Goal: Task Accomplishment & Management: Use online tool/utility

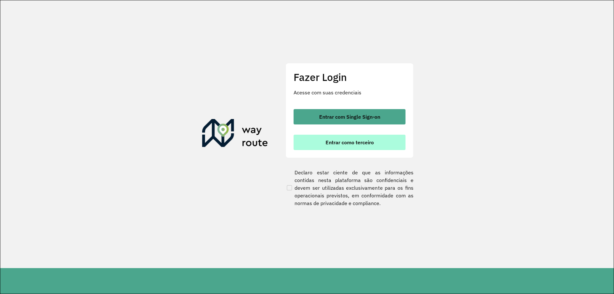
click at [338, 147] on button "Entrar como terceiro" at bounding box center [349, 142] width 112 height 15
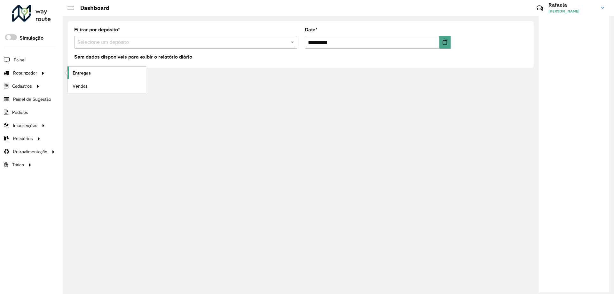
click at [70, 69] on link "Entregas" at bounding box center [106, 72] width 78 height 13
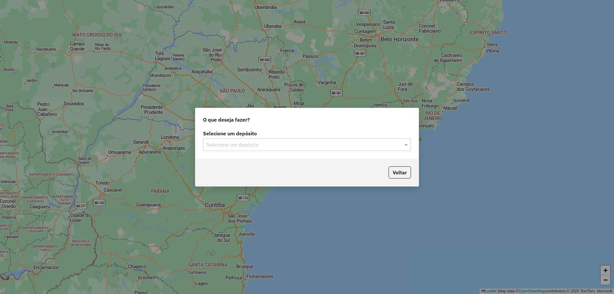
click at [247, 140] on div "Selecione um depósito" at bounding box center [307, 144] width 208 height 13
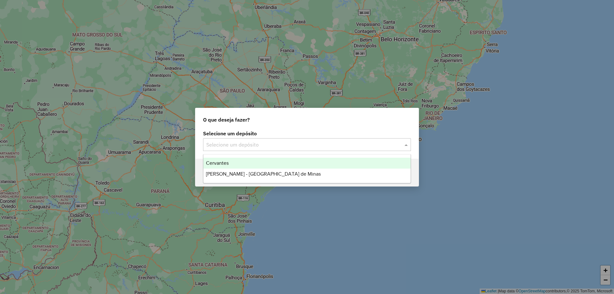
click at [250, 164] on div "Cervantes" at bounding box center [306, 163] width 207 height 11
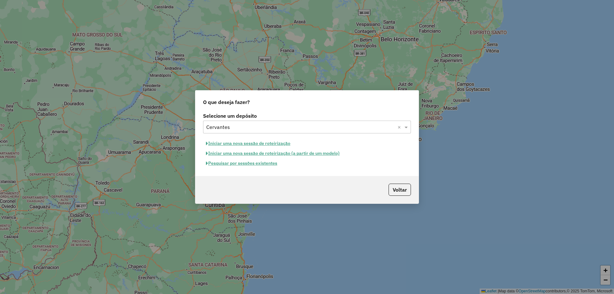
click at [266, 164] on button "Pesquisar por sessões existentes" at bounding box center [241, 163] width 77 height 10
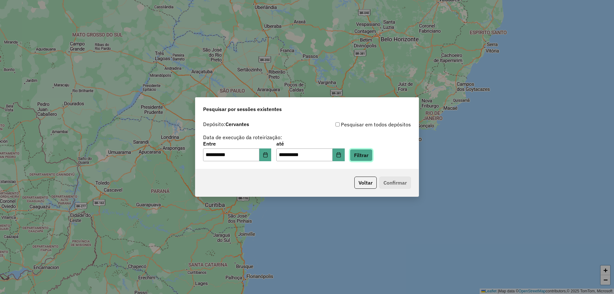
click at [372, 157] on button "Filtrar" at bounding box center [361, 155] width 23 height 12
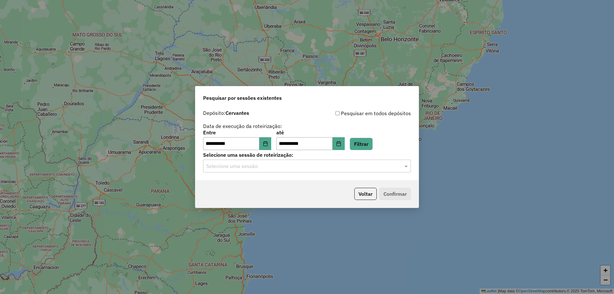
click at [367, 171] on div "Selecione uma sessão" at bounding box center [307, 166] width 208 height 13
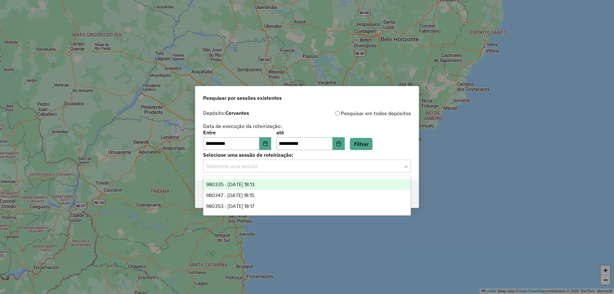
click at [362, 183] on div "980335 - [DATE] 18:13" at bounding box center [306, 184] width 207 height 11
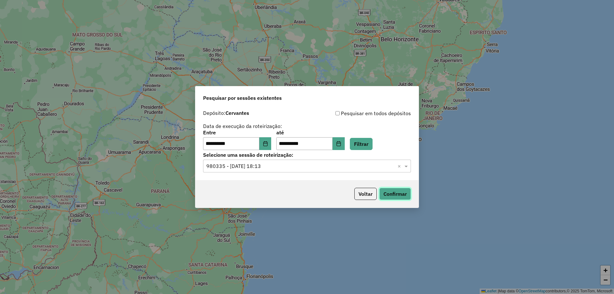
click at [388, 189] on button "Confirmar" at bounding box center [395, 194] width 32 height 12
click at [294, 168] on input "text" at bounding box center [300, 166] width 189 height 8
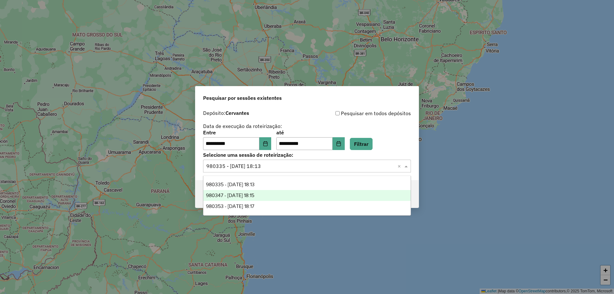
click at [297, 193] on div "980347 - 18/08/2025 18:15" at bounding box center [306, 195] width 207 height 11
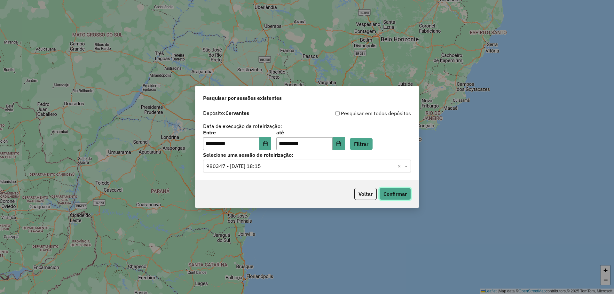
click at [393, 194] on button "Confirmar" at bounding box center [395, 194] width 32 height 12
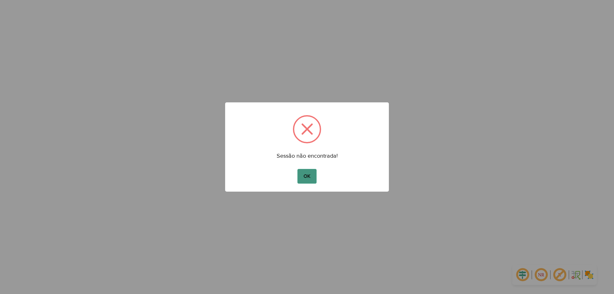
click at [308, 175] on button "OK" at bounding box center [306, 176] width 19 height 15
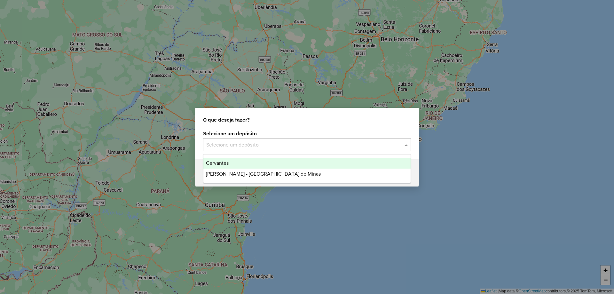
click at [269, 143] on input "text" at bounding box center [300, 145] width 189 height 8
click at [272, 166] on div "Cervantes" at bounding box center [306, 163] width 207 height 11
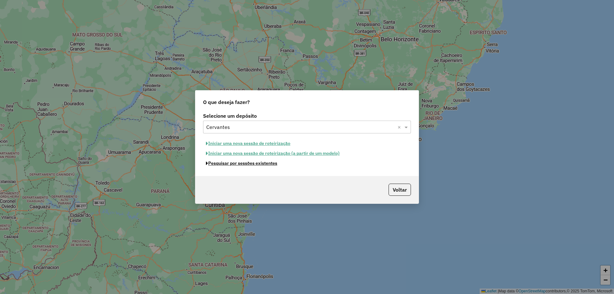
click at [261, 164] on button "Pesquisar por sessões existentes" at bounding box center [241, 163] width 77 height 10
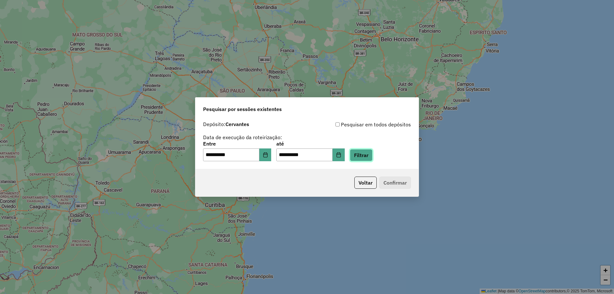
click at [365, 155] on button "Filtrar" at bounding box center [361, 155] width 23 height 12
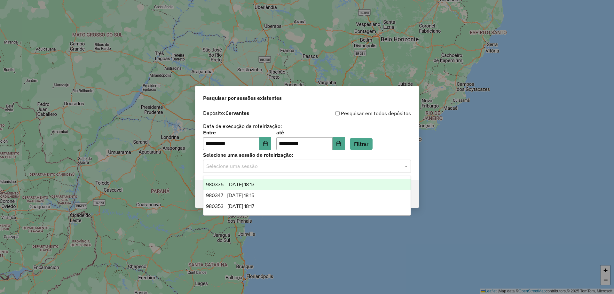
click at [307, 166] on input "text" at bounding box center [300, 166] width 189 height 8
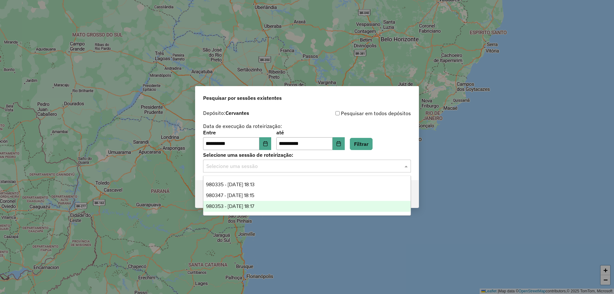
click at [281, 201] on div "980353 - [DATE] 18:17" at bounding box center [306, 206] width 207 height 11
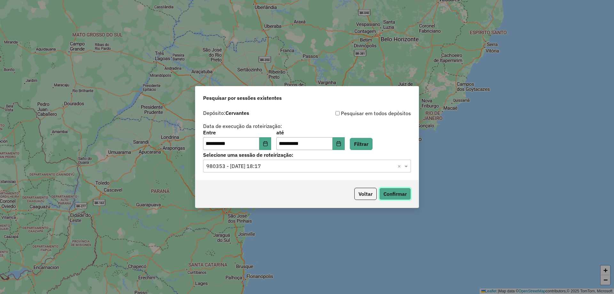
click at [386, 195] on button "Confirmar" at bounding box center [395, 194] width 32 height 12
click at [290, 169] on input "text" at bounding box center [300, 166] width 189 height 8
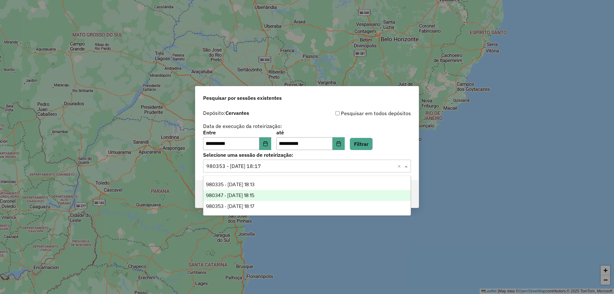
click at [280, 194] on div "980347 - 18/08/2025 18:15" at bounding box center [306, 195] width 207 height 11
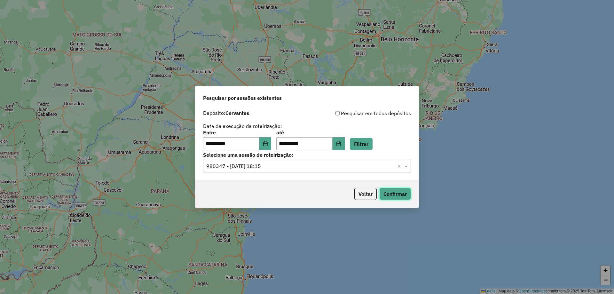
click at [387, 199] on button "Confirmar" at bounding box center [395, 194] width 32 height 12
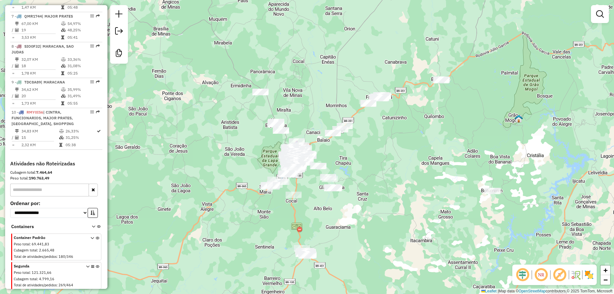
scroll to position [449, 0]
click at [97, 227] on icon at bounding box center [99, 226] width 4 height 6
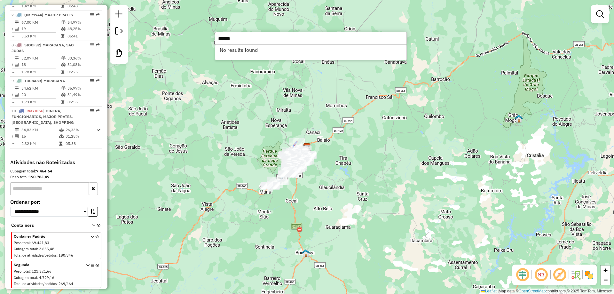
drag, startPoint x: 245, startPoint y: 40, endPoint x: 222, endPoint y: 46, distance: 23.2
click at [223, 40] on input "******" at bounding box center [311, 38] width 192 height 13
paste input "*****"
drag, startPoint x: 263, startPoint y: 43, endPoint x: 220, endPoint y: 43, distance: 43.5
click at [222, 43] on input "*********" at bounding box center [311, 38] width 192 height 13
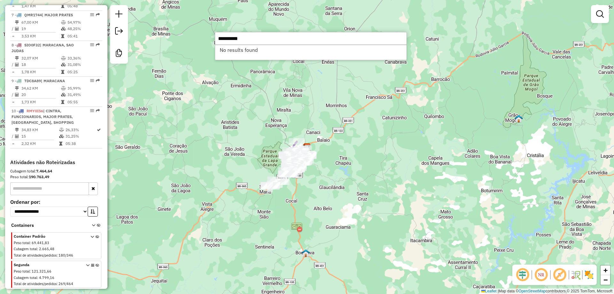
type input "*"
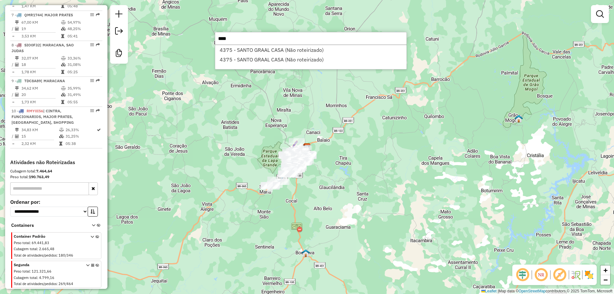
type input "****"
click at [259, 60] on li "4375 - SANTO GRAAL CASA (Não roteirizado)" at bounding box center [310, 60] width 191 height 10
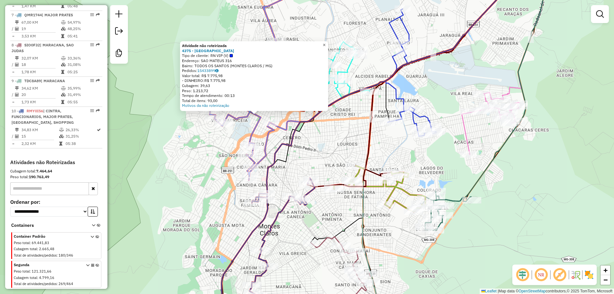
click at [326, 43] on link "×" at bounding box center [324, 45] width 8 height 8
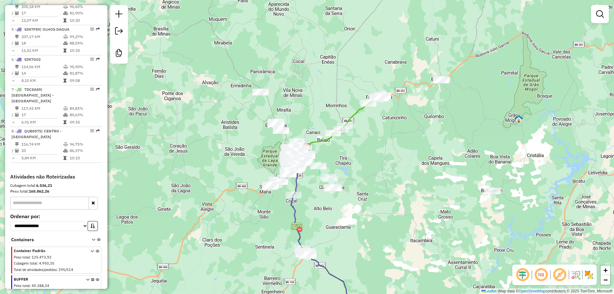
scroll to position [366, 0]
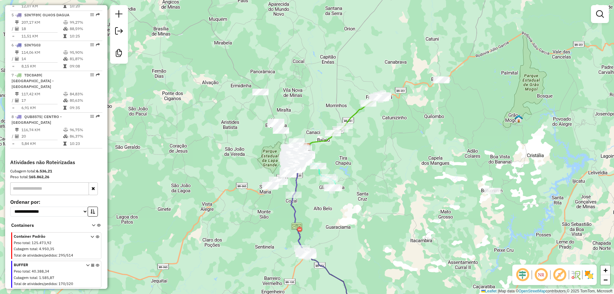
click at [94, 224] on span at bounding box center [96, 226] width 9 height 8
click at [97, 225] on icon at bounding box center [99, 226] width 4 height 6
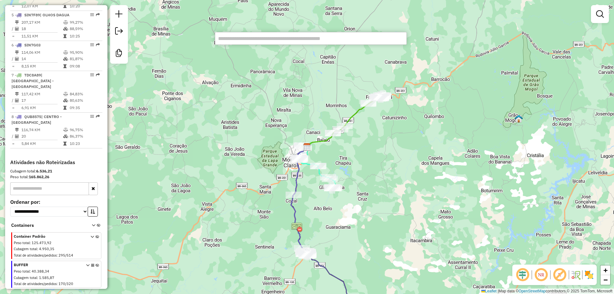
paste input "*****"
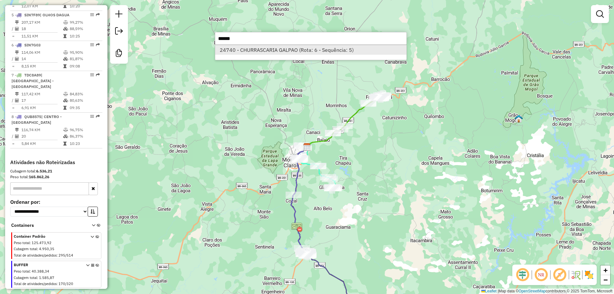
type input "*****"
click at [260, 47] on li "24740 - CHURRASCARIA GALPAO (Rota: 6 - Sequência: 5)" at bounding box center [310, 50] width 191 height 10
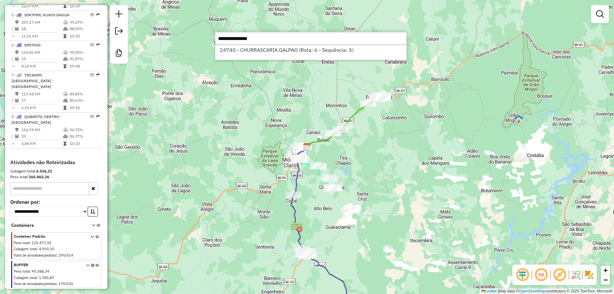
select select "**********"
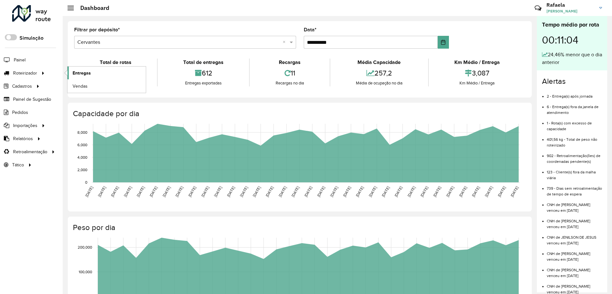
click at [76, 75] on span "Entregas" at bounding box center [82, 73] width 18 height 7
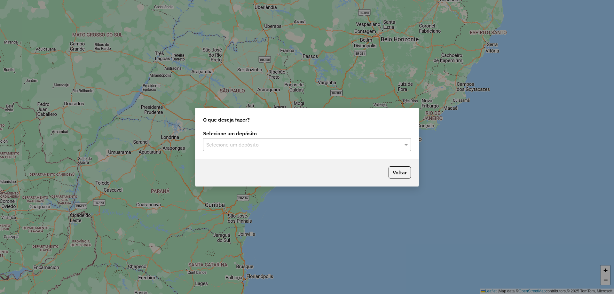
click at [239, 141] on input "text" at bounding box center [300, 145] width 189 height 8
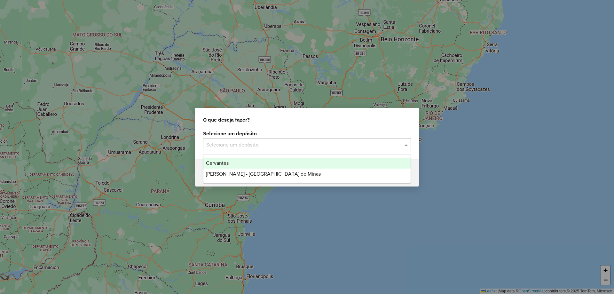
click at [252, 165] on div "Cervantes" at bounding box center [306, 163] width 207 height 11
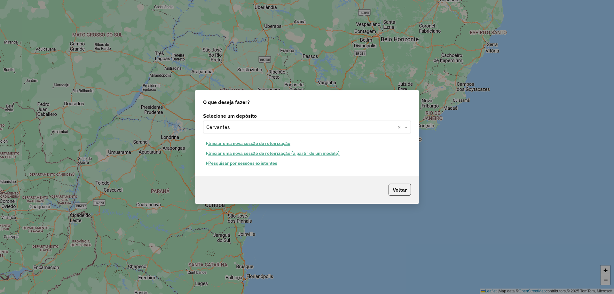
click at [244, 165] on button "Pesquisar por sessões existentes" at bounding box center [241, 163] width 77 height 10
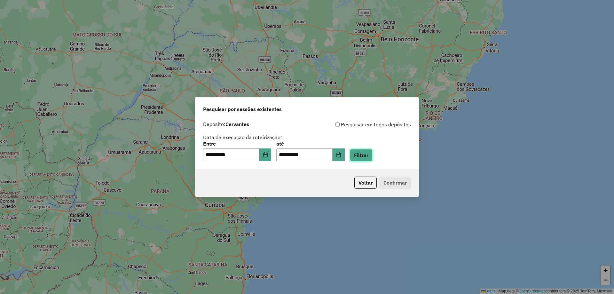
click at [366, 154] on button "Filtrar" at bounding box center [361, 155] width 23 height 12
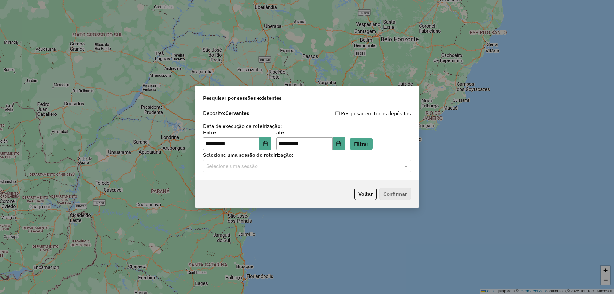
click at [314, 164] on input "text" at bounding box center [300, 166] width 189 height 8
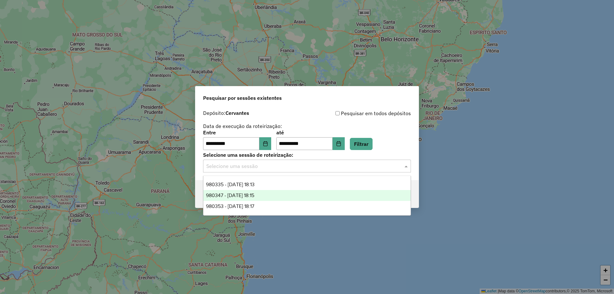
click at [298, 193] on div "980347 - [DATE] 18:15" at bounding box center [306, 195] width 207 height 11
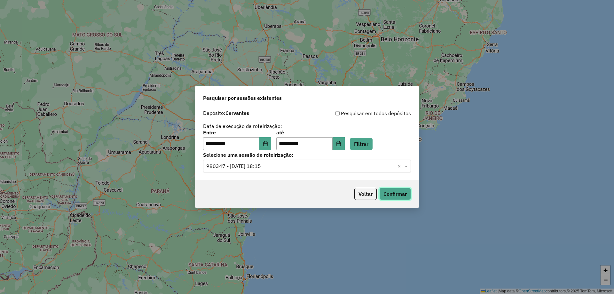
click at [402, 196] on button "Confirmar" at bounding box center [395, 194] width 32 height 12
click at [346, 166] on input "text" at bounding box center [300, 166] width 189 height 8
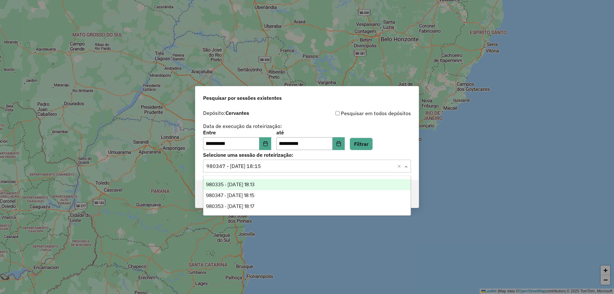
click at [319, 187] on div "980335 - [DATE] 18:13" at bounding box center [306, 184] width 207 height 11
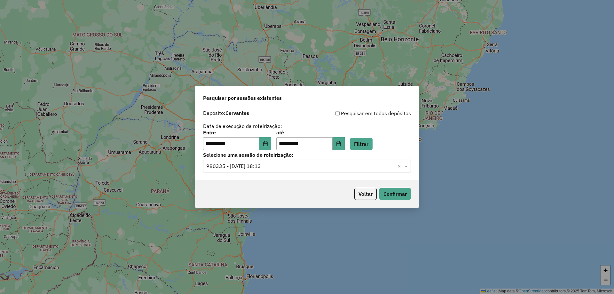
click at [398, 200] on div "Voltar Confirmar" at bounding box center [306, 193] width 223 height 27
click at [403, 193] on button "Confirmar" at bounding box center [395, 194] width 32 height 12
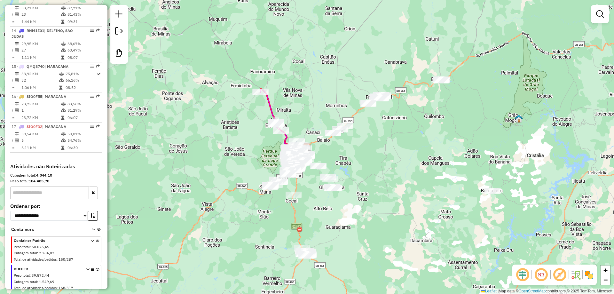
scroll to position [711, 0]
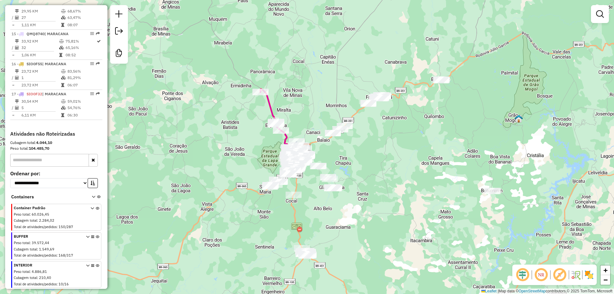
click at [98, 198] on icon at bounding box center [99, 198] width 4 height 6
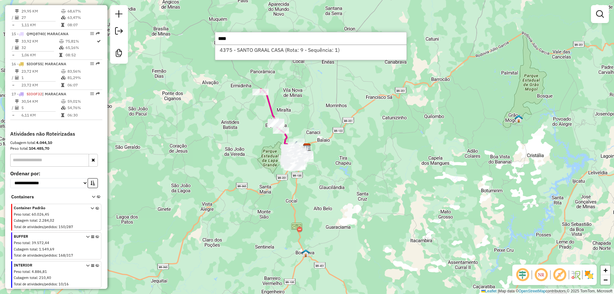
type input "****"
click at [294, 47] on li "4375 - SANTO GRAAL CASA (Rota: 9 - Sequência: 1)" at bounding box center [310, 50] width 191 height 10
select select "**********"
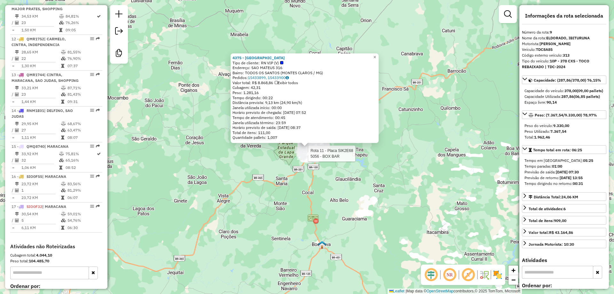
scroll to position [521, 0]
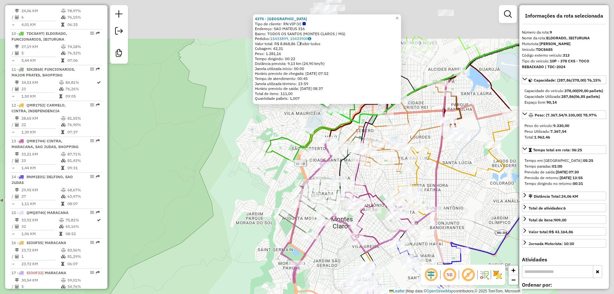
drag, startPoint x: 339, startPoint y: 115, endPoint x: 207, endPoint y: 211, distance: 163.6
click at [207, 211] on div "4375 - SANTO GRAAL CASA Tipo de cliente: RN VIP (V) Endereço: SAO MATEUS 316 Ba…" at bounding box center [307, 147] width 614 height 294
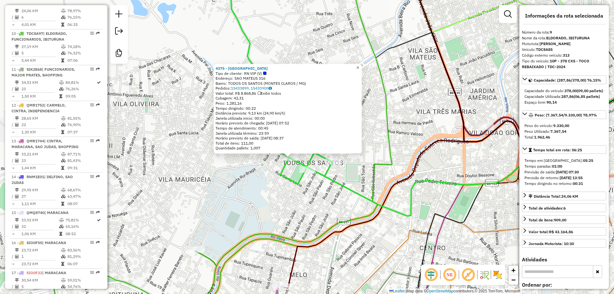
click at [359, 66] on span "×" at bounding box center [357, 67] width 3 height 5
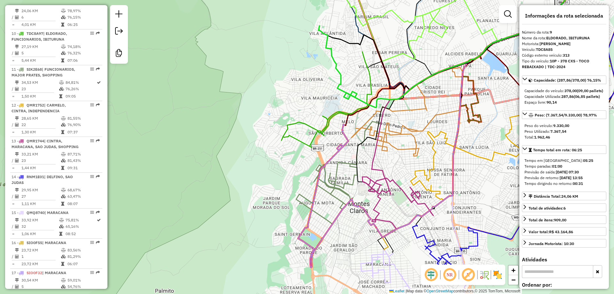
click at [352, 94] on icon at bounding box center [337, 62] width 38 height 73
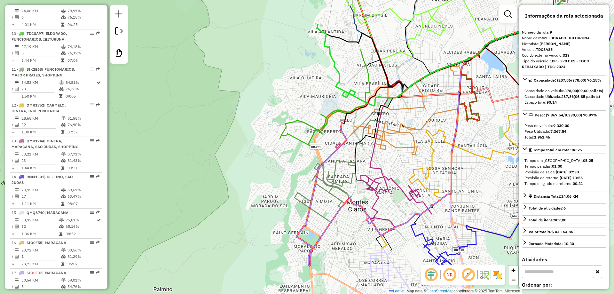
click at [350, 92] on icon at bounding box center [336, 60] width 38 height 73
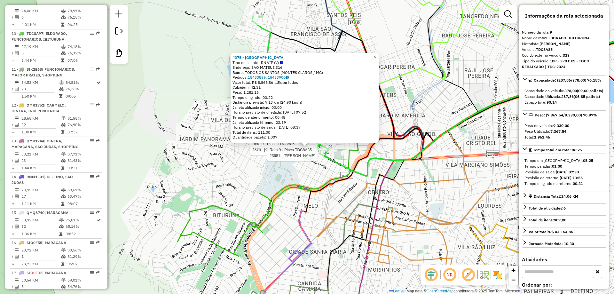
click at [313, 156] on div at bounding box center [316, 153] width 16 height 6
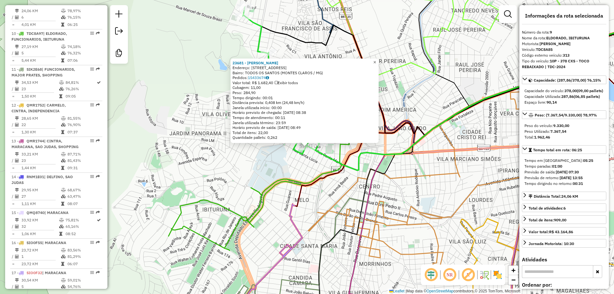
click at [376, 59] on span "×" at bounding box center [374, 61] width 3 height 5
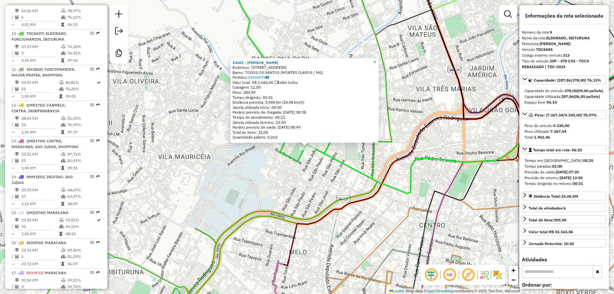
click at [378, 61] on link "×" at bounding box center [375, 62] width 8 height 8
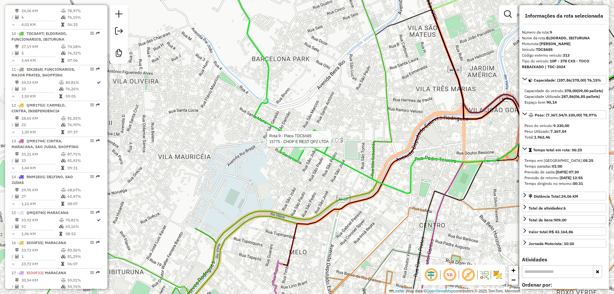
click at [329, 142] on div at bounding box center [333, 139] width 16 height 6
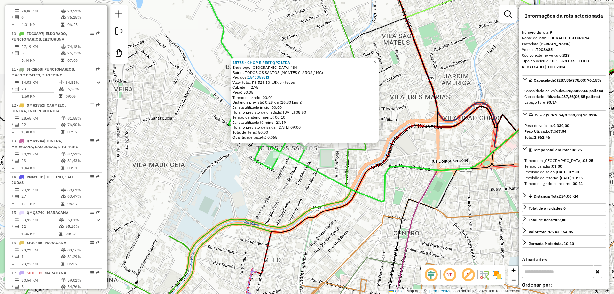
click at [376, 59] on span "×" at bounding box center [374, 61] width 3 height 5
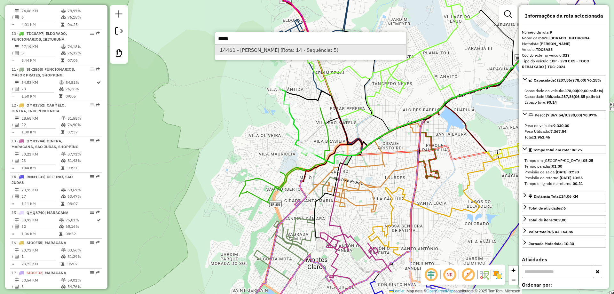
type input "*****"
click at [285, 52] on li "14461 - [PERSON_NAME] (Rota: 14 - Sequência: 5)" at bounding box center [310, 50] width 191 height 10
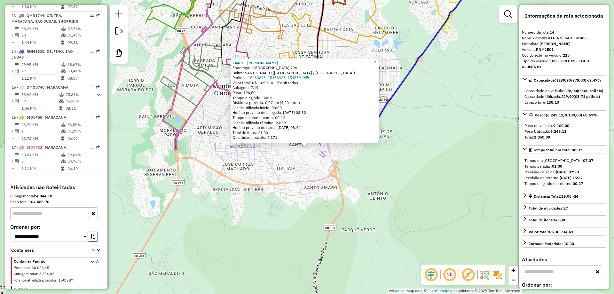
scroll to position [700, 0]
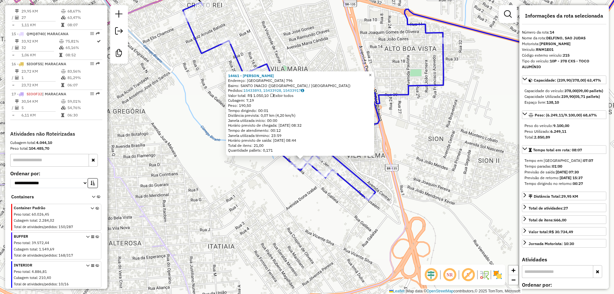
click at [371, 73] on span "×" at bounding box center [370, 74] width 3 height 5
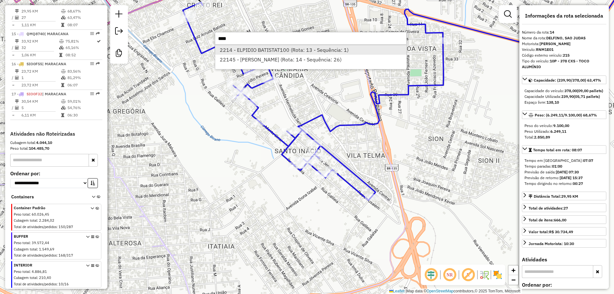
type input "****"
click at [277, 50] on li "2214 - ELPIDIO BATISTAT100 (Rota: 13 - Sequência: 1)" at bounding box center [310, 50] width 191 height 10
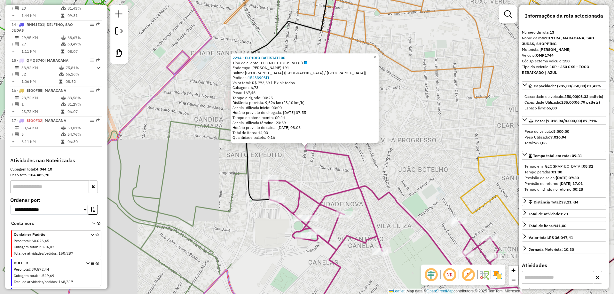
scroll to position [664, 0]
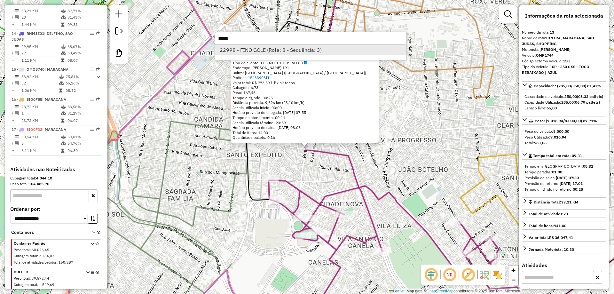
type input "*****"
click at [295, 50] on li "22998 - FINO GOLE (Rota: 8 - Sequência: 3)" at bounding box center [310, 50] width 191 height 10
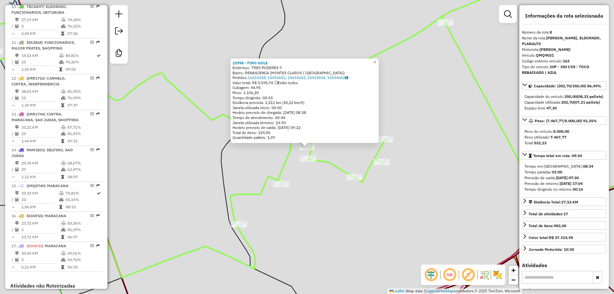
scroll to position [485, 0]
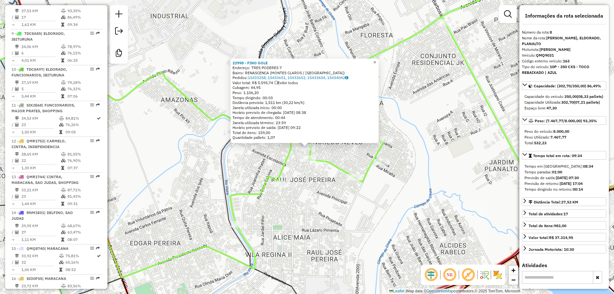
click at [377, 59] on link "×" at bounding box center [375, 63] width 8 height 8
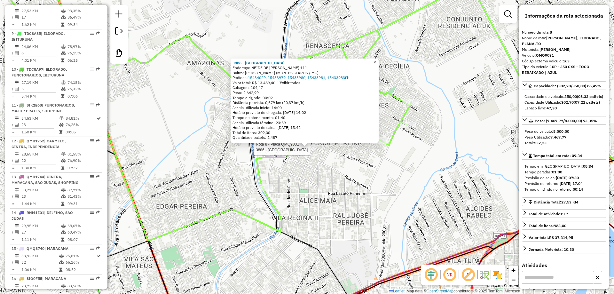
click at [378, 61] on link "×" at bounding box center [375, 63] width 8 height 8
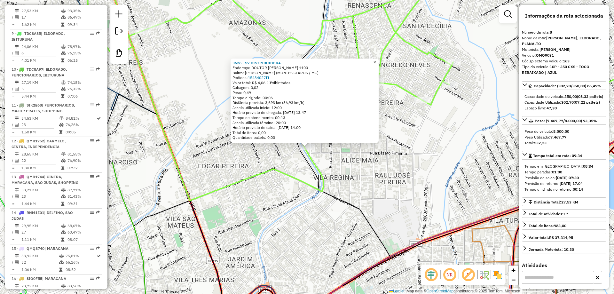
click at [376, 62] on span "×" at bounding box center [374, 61] width 3 height 5
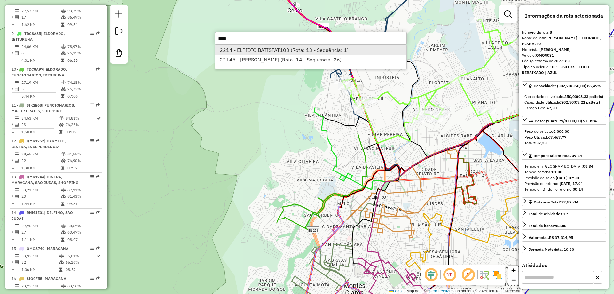
type input "****"
click at [281, 51] on li "2214 - ELPIDIO BATISTAT100 (Rota: 13 - Sequência: 1)" at bounding box center [310, 50] width 191 height 10
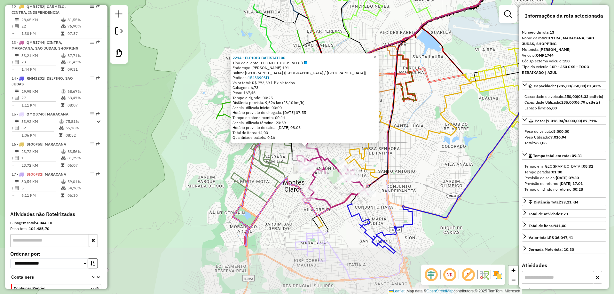
scroll to position [664, 0]
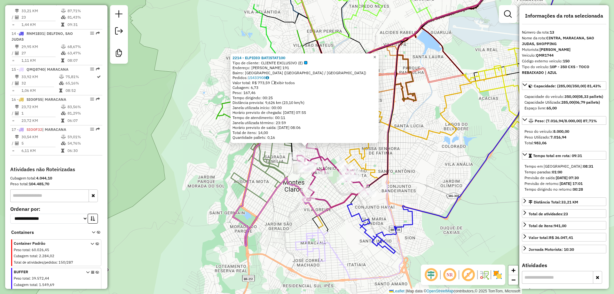
click at [378, 56] on link "×" at bounding box center [375, 57] width 8 height 8
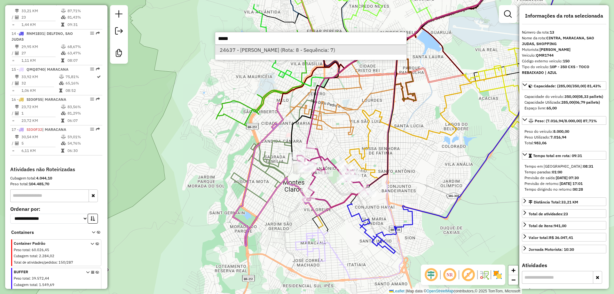
type input "*****"
click at [298, 46] on li "24637 - [PERSON_NAME] (Rota: 8 - Sequência: 7)" at bounding box center [310, 50] width 191 height 10
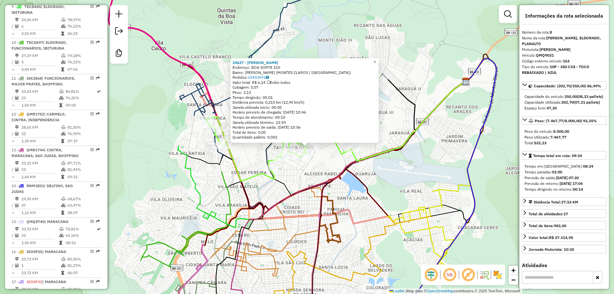
scroll to position [485, 0]
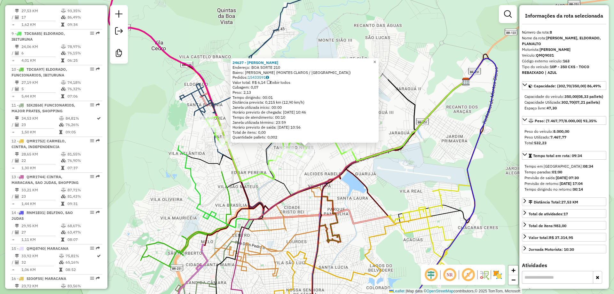
click at [376, 59] on span "×" at bounding box center [374, 61] width 3 height 5
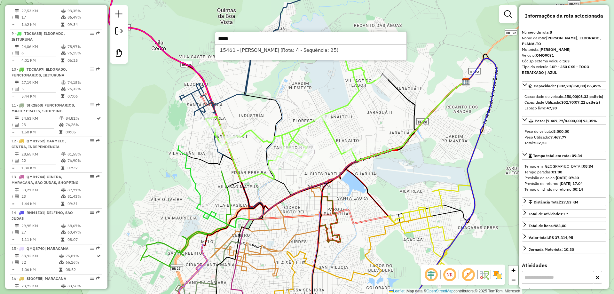
type input "*****"
click at [308, 55] on div "15461 - [PERSON_NAME] (Rota: 4 - Sequência: 25)" at bounding box center [311, 52] width 192 height 15
click at [309, 51] on li "15461 - [PERSON_NAME] (Rota: 4 - Sequência: 25)" at bounding box center [310, 50] width 191 height 10
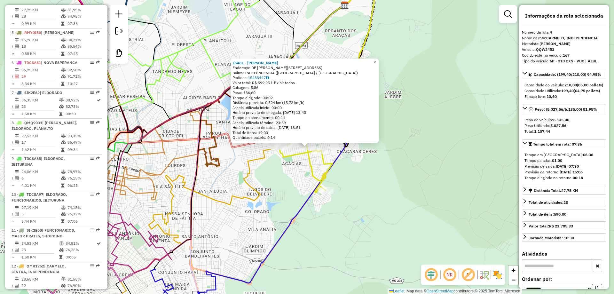
scroll to position [354, 0]
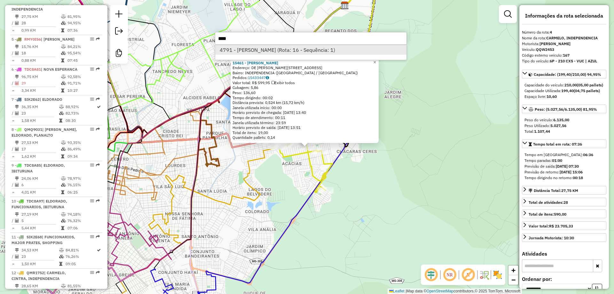
type input "****"
click at [251, 52] on li "4791 - [PERSON_NAME] (Rota: 16 - Sequência: 1)" at bounding box center [310, 50] width 191 height 10
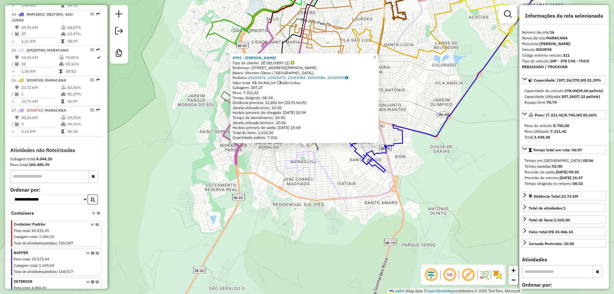
scroll to position [711, 0]
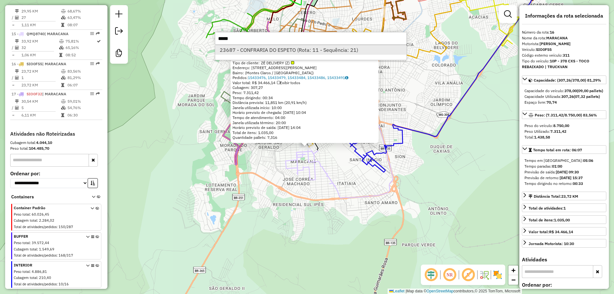
type input "*****"
click at [269, 48] on li "23687 - CONFRARIA DO ESPETO (Rota: 11 - Sequência: 21)" at bounding box center [310, 50] width 191 height 10
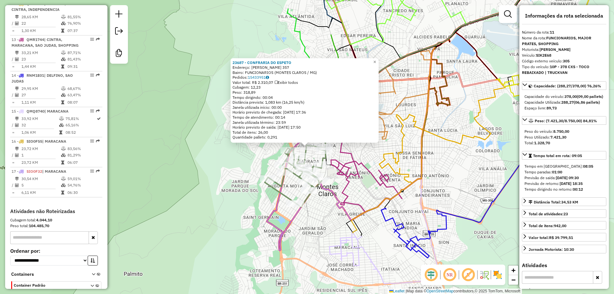
scroll to position [593, 0]
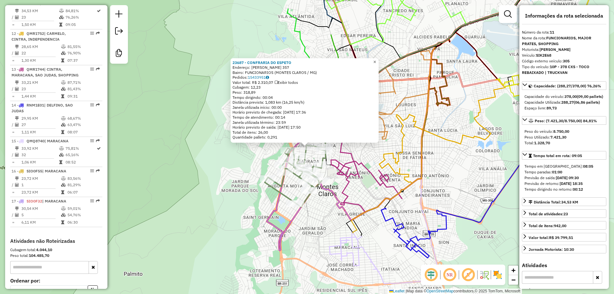
click at [376, 59] on span "×" at bounding box center [374, 61] width 3 height 5
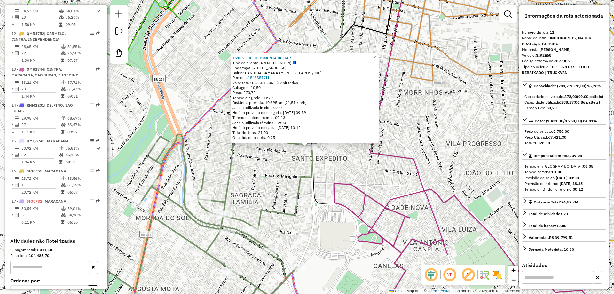
click at [378, 55] on link "×" at bounding box center [375, 57] width 8 height 8
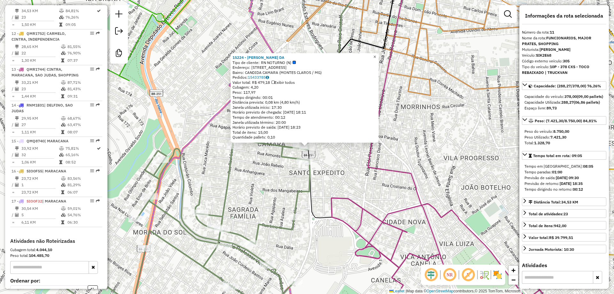
click at [377, 53] on link "×" at bounding box center [375, 57] width 8 height 8
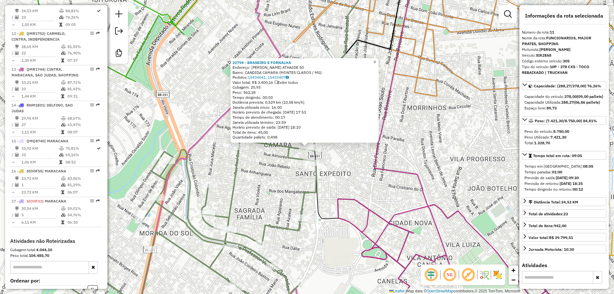
click at [376, 59] on link "×" at bounding box center [375, 62] width 8 height 8
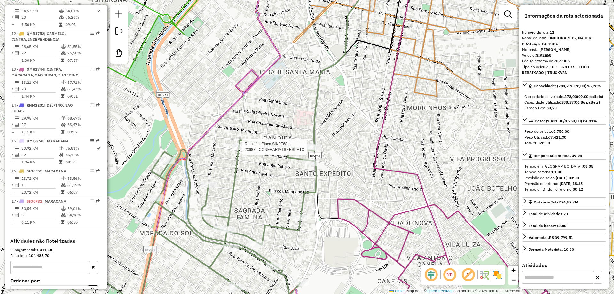
click at [238, 150] on div at bounding box center [240, 147] width 16 height 6
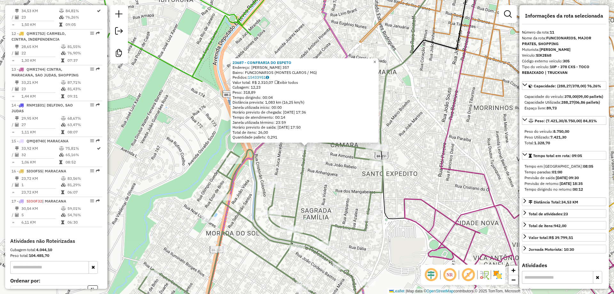
click at [376, 62] on span "×" at bounding box center [374, 61] width 3 height 5
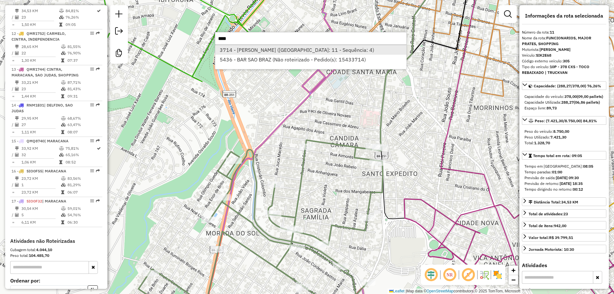
type input "****"
click at [279, 53] on li "3714 - [PERSON_NAME] ([GEOGRAPHIC_DATA]: 11 - Sequência: 4)" at bounding box center [310, 50] width 191 height 10
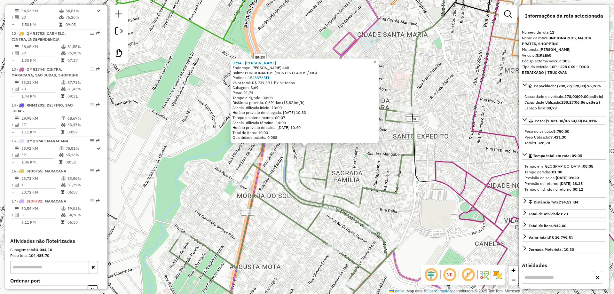
drag, startPoint x: 378, startPoint y: 59, endPoint x: 373, endPoint y: 59, distance: 5.2
click at [376, 59] on span "×" at bounding box center [374, 61] width 3 height 5
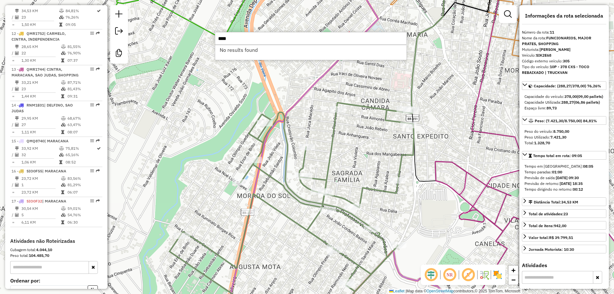
drag, startPoint x: 249, startPoint y: 41, endPoint x: 207, endPoint y: 41, distance: 41.9
click at [207, 41] on hb-router-mapa "Informações da Sessão 980335 - [DATE] Criação: [DATE] 18:13 Desbloquear Sessão …" at bounding box center [307, 147] width 614 height 294
type input "****"
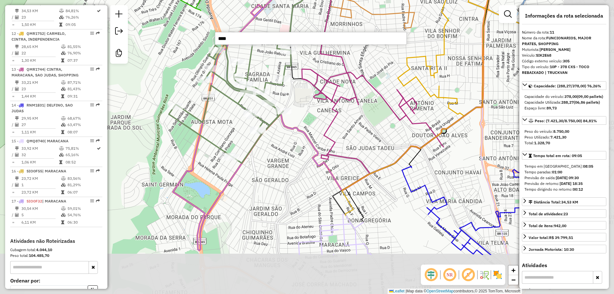
drag, startPoint x: 398, startPoint y: 175, endPoint x: 310, endPoint y: 102, distance: 113.3
click at [310, 102] on div "Janela de atendimento Grade de atendimento Capacidade Transportadoras Veículos …" at bounding box center [307, 147] width 614 height 294
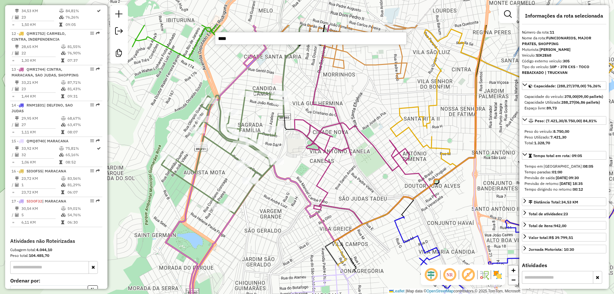
drag, startPoint x: 328, startPoint y: 106, endPoint x: 314, endPoint y: 142, distance: 39.0
click at [325, 160] on icon at bounding box center [365, 163] width 142 height 121
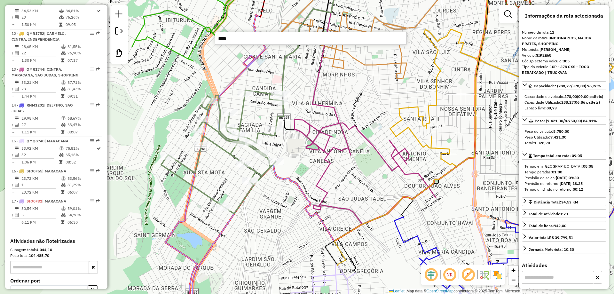
click at [309, 128] on icon at bounding box center [365, 163] width 142 height 121
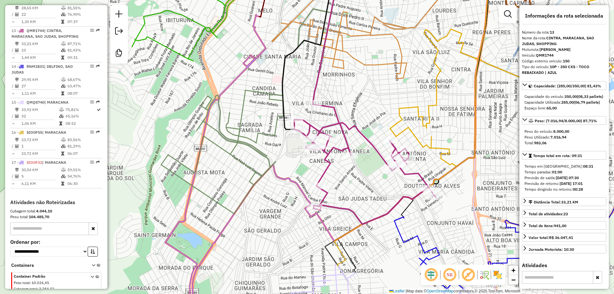
scroll to position [664, 0]
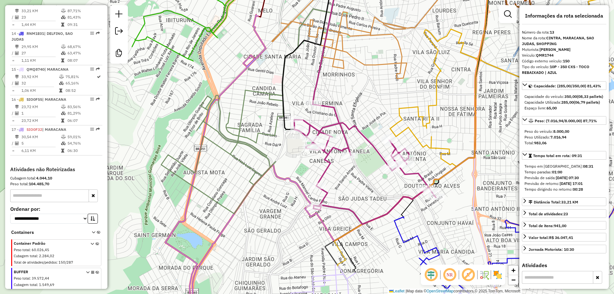
click at [282, 101] on icon at bounding box center [318, 59] width 73 height 176
click at [282, 93] on icon at bounding box center [318, 59] width 73 height 176
click at [246, 67] on icon at bounding box center [242, 158] width 155 height 286
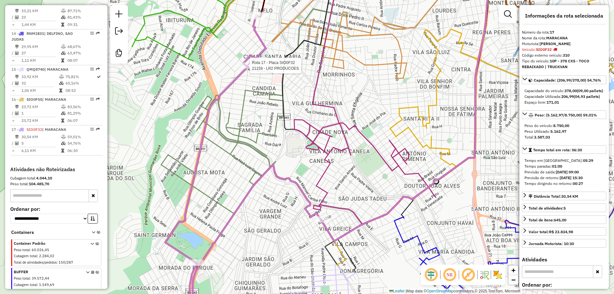
scroll to position [711, 0]
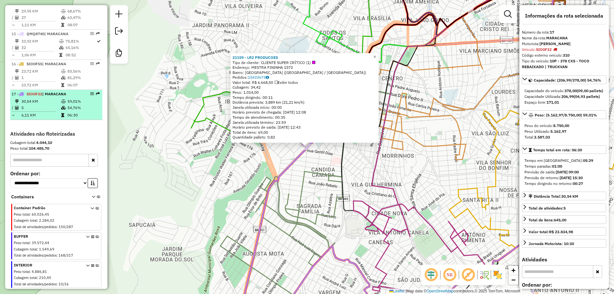
click at [30, 96] on span "SIO0F32" at bounding box center [35, 93] width 16 height 5
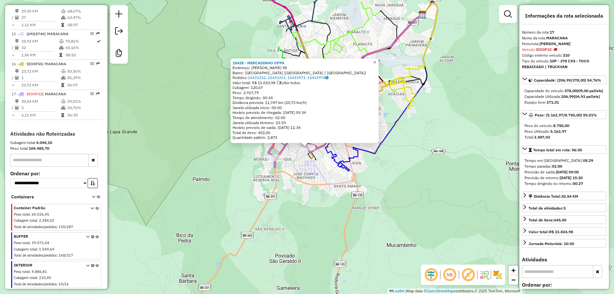
click at [376, 61] on link "×" at bounding box center [375, 63] width 8 height 8
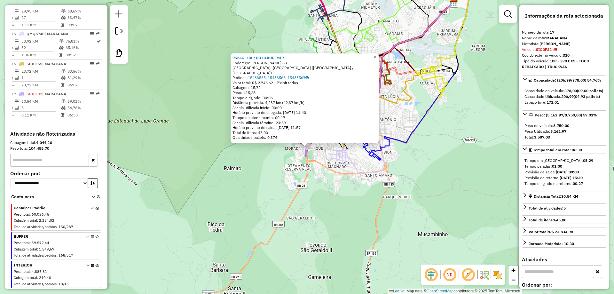
click at [376, 60] on span "×" at bounding box center [374, 56] width 3 height 5
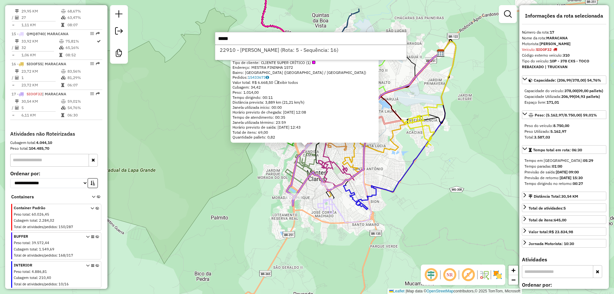
click at [244, 43] on input "*****" at bounding box center [311, 38] width 192 height 13
type input "*****"
click at [250, 51] on li "22910 - [PERSON_NAME] (Rota: 5 - Sequência: 16)" at bounding box center [310, 50] width 191 height 10
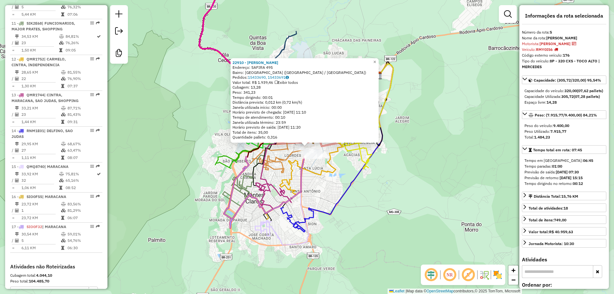
scroll to position [389, 0]
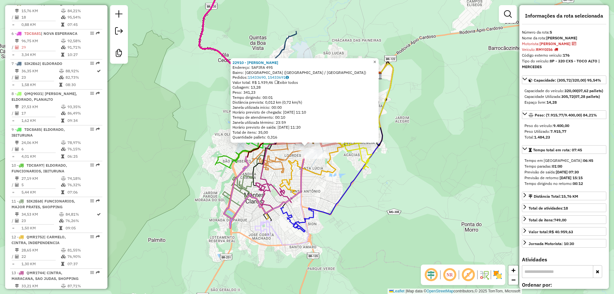
click at [376, 59] on span "×" at bounding box center [374, 61] width 3 height 5
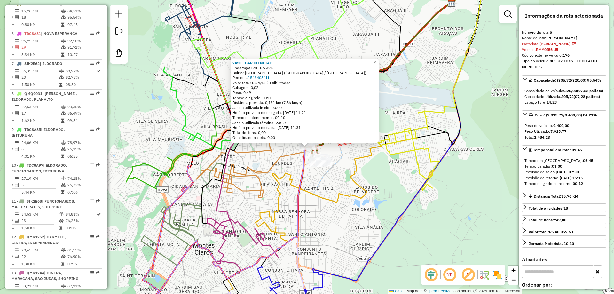
click at [376, 60] on span "×" at bounding box center [374, 61] width 3 height 5
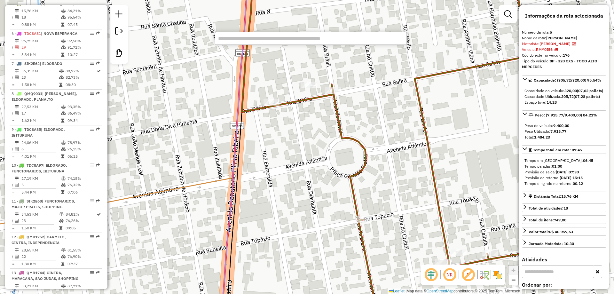
click at [298, 41] on input "text" at bounding box center [311, 38] width 192 height 13
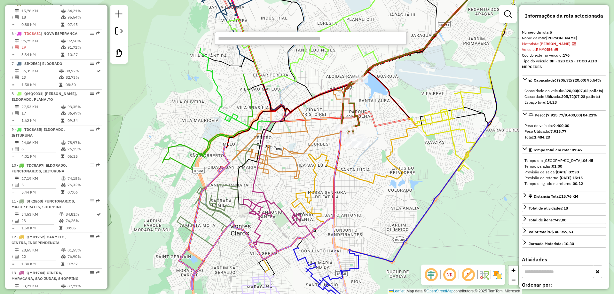
click at [222, 170] on icon at bounding box center [218, 218] width 78 height 143
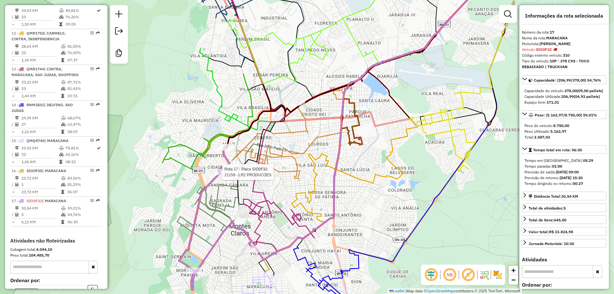
scroll to position [711, 0]
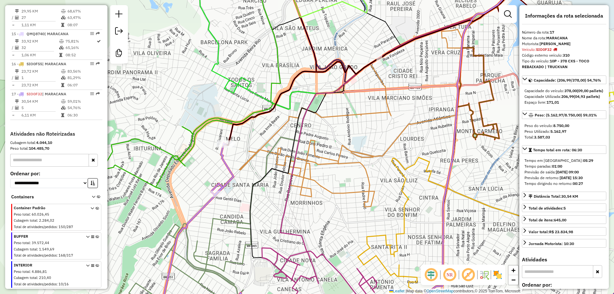
click at [172, 153] on icon at bounding box center [190, 93] width 181 height 191
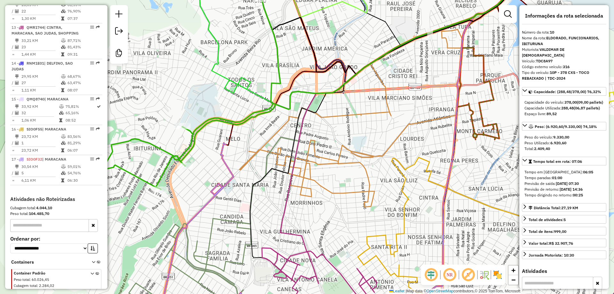
scroll to position [557, 0]
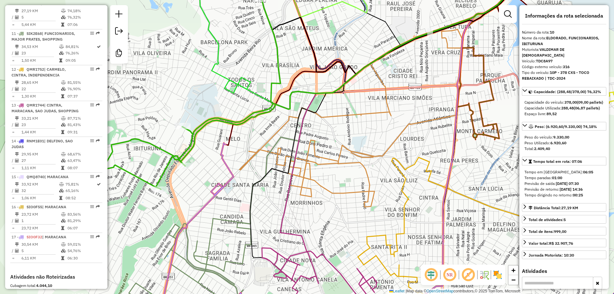
click at [223, 148] on icon at bounding box center [215, 233] width 114 height 180
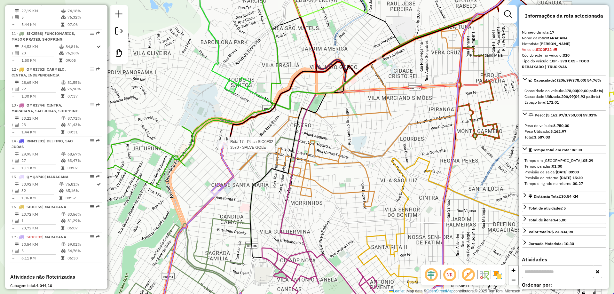
scroll to position [711, 0]
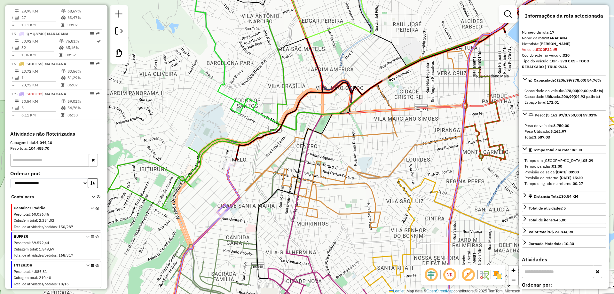
click at [191, 185] on icon at bounding box center [196, 114] width 181 height 191
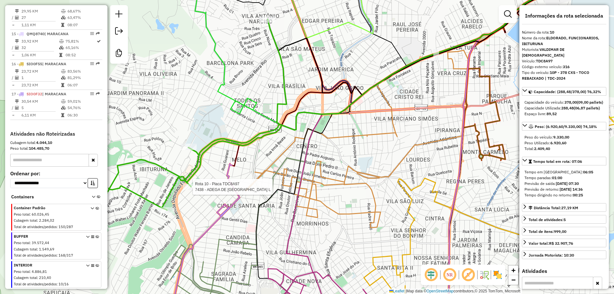
scroll to position [557, 0]
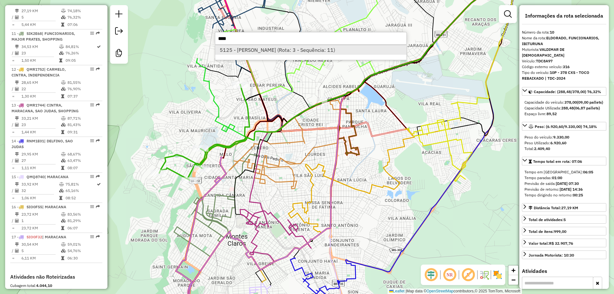
type input "****"
click at [264, 46] on li "5125 - [PERSON_NAME] (Rota: 3 - Sequência: 11)" at bounding box center [310, 50] width 191 height 10
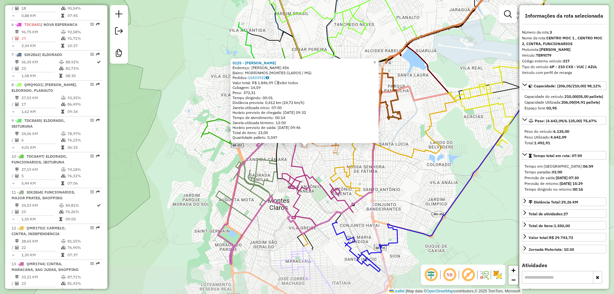
scroll to position [312, 0]
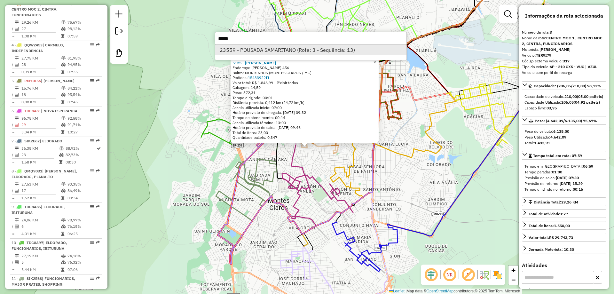
type input "*****"
click at [286, 51] on li "23559 - POUSADA SAMARITANO (Rota: 3 - Sequência: 13)" at bounding box center [310, 50] width 191 height 10
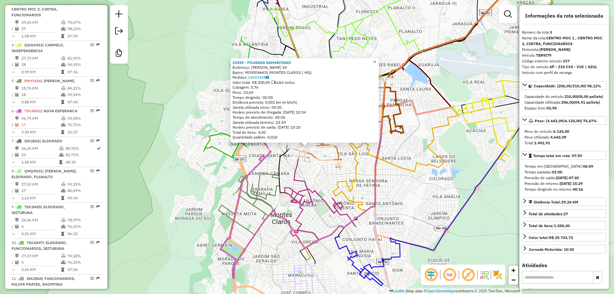
click at [377, 61] on link "×" at bounding box center [375, 62] width 8 height 8
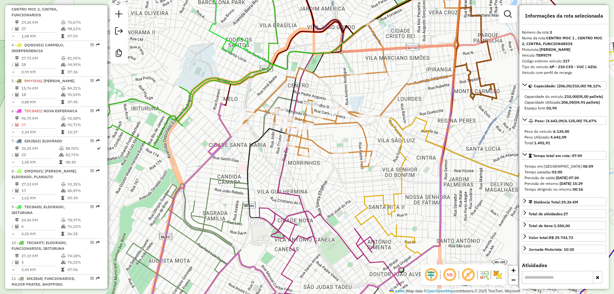
click at [258, 184] on div "Janela de atendimento Grade de atendimento Capacidade Transportadoras Veículos …" at bounding box center [307, 147] width 614 height 294
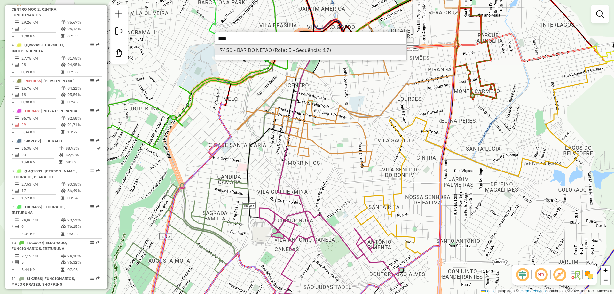
type input "****"
click at [275, 51] on li "7450 - BAR DO NETAO (Rota: 5 - Sequência: 17)" at bounding box center [310, 50] width 191 height 10
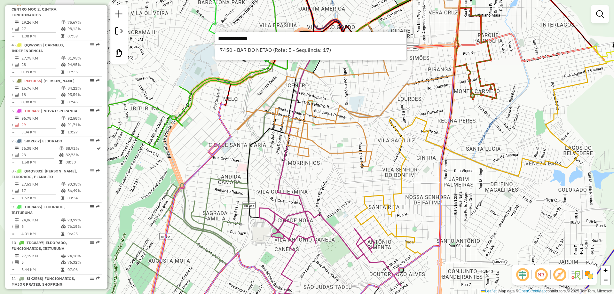
select select "**********"
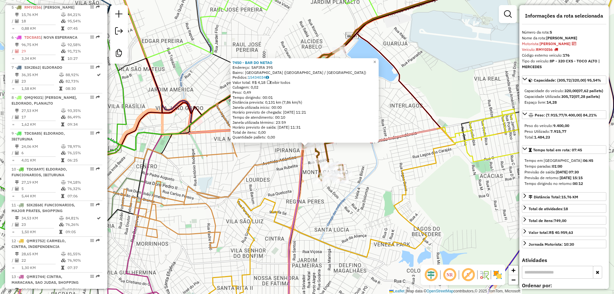
scroll to position [389, 0]
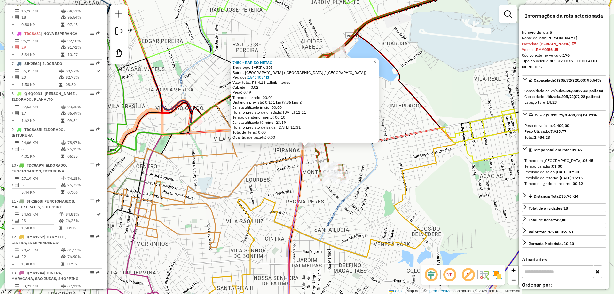
click at [377, 58] on link "×" at bounding box center [375, 62] width 8 height 8
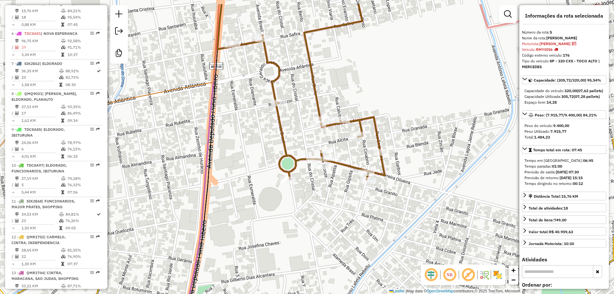
drag, startPoint x: 347, startPoint y: 55, endPoint x: 383, endPoint y: 122, distance: 76.2
click at [383, 122] on div "Janela de atendimento Grade de atendimento Capacidade Transportadoras Veículos …" at bounding box center [307, 147] width 614 height 294
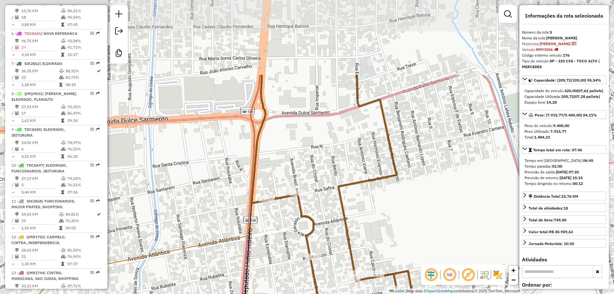
drag, startPoint x: 328, startPoint y: 66, endPoint x: 330, endPoint y: 158, distance: 91.5
click at [330, 158] on div "Janela de atendimento Grade de atendimento Capacidade Transportadoras Veículos …" at bounding box center [307, 147] width 614 height 294
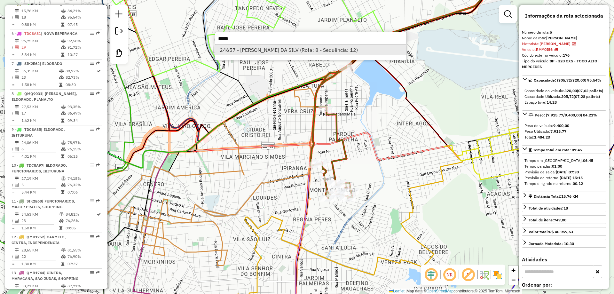
type input "*****"
click at [254, 46] on li "24657 - [PERSON_NAME] DA SILV (Rota: 8 - Sequência: 12)" at bounding box center [310, 50] width 191 height 10
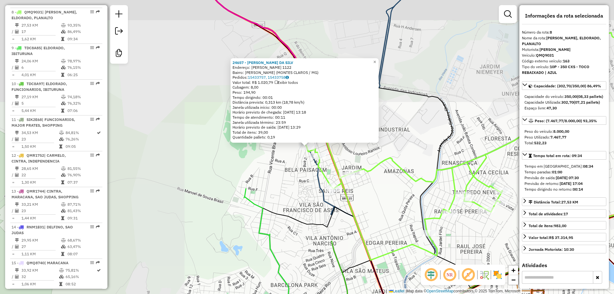
scroll to position [485, 0]
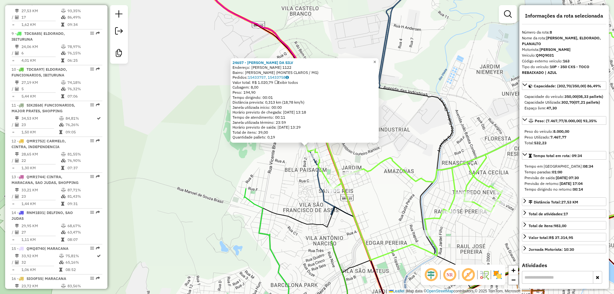
click at [378, 58] on link "×" at bounding box center [375, 62] width 8 height 8
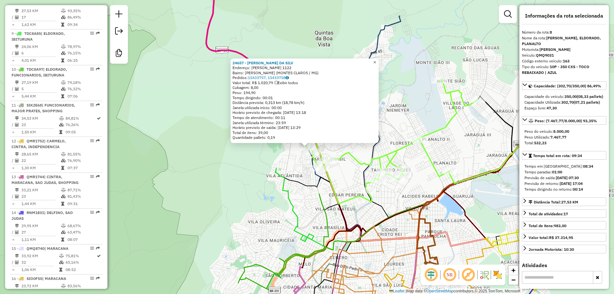
click at [375, 60] on link "×" at bounding box center [375, 63] width 8 height 8
